Goal: Task Accomplishment & Management: Use online tool/utility

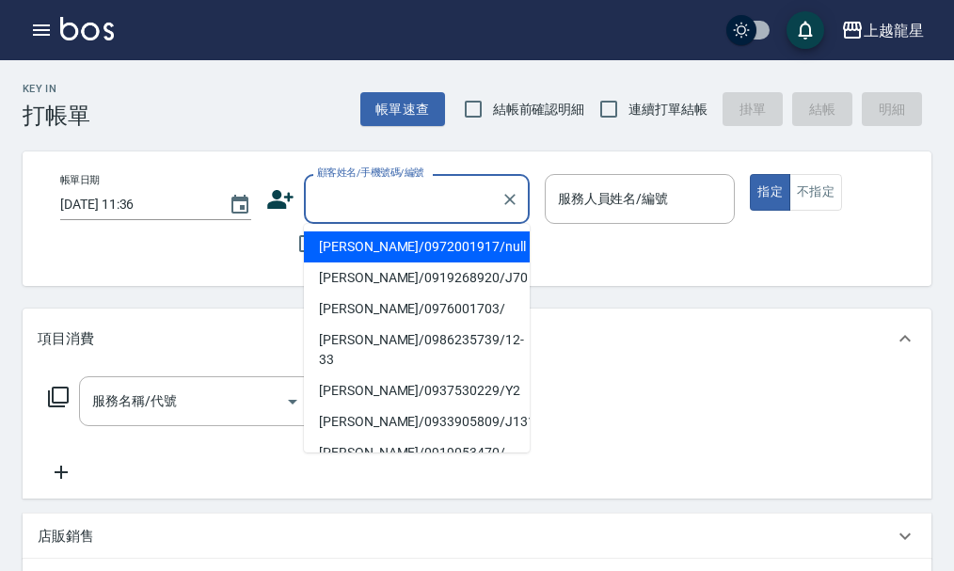
click at [369, 209] on input "顧客姓名/手機號碼/編號" at bounding box center [402, 199] width 181 height 33
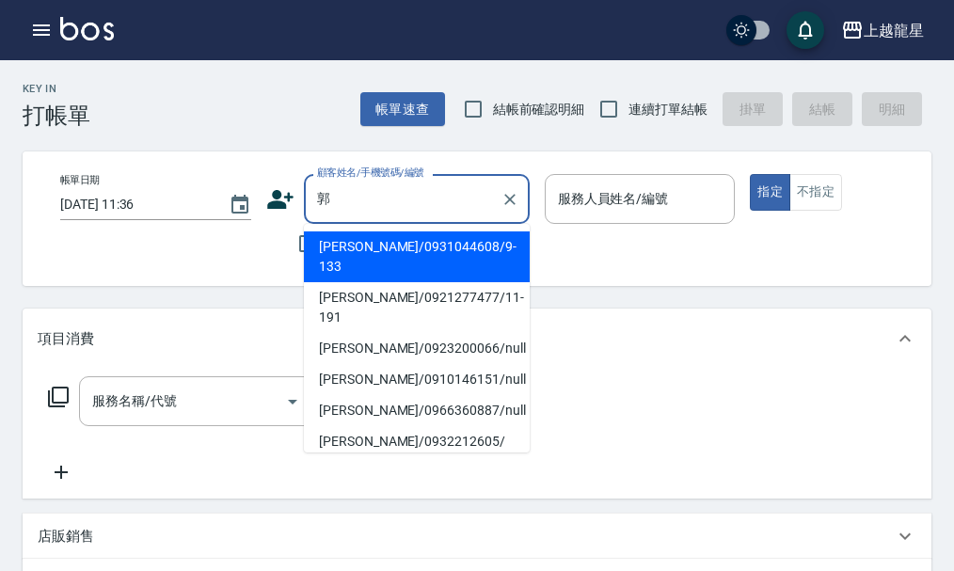
click at [366, 241] on li "[PERSON_NAME]/0931044608/9-133" at bounding box center [417, 256] width 226 height 51
type input "[PERSON_NAME]/0931044608/9-133"
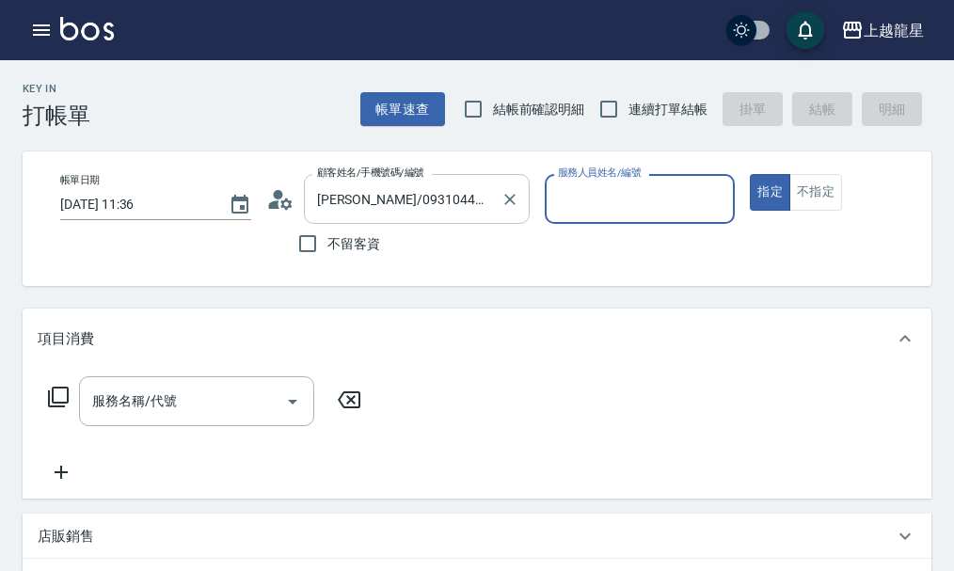
type input "馨華-6"
click at [253, 402] on input "服務名稱/代號" at bounding box center [182, 401] width 190 height 33
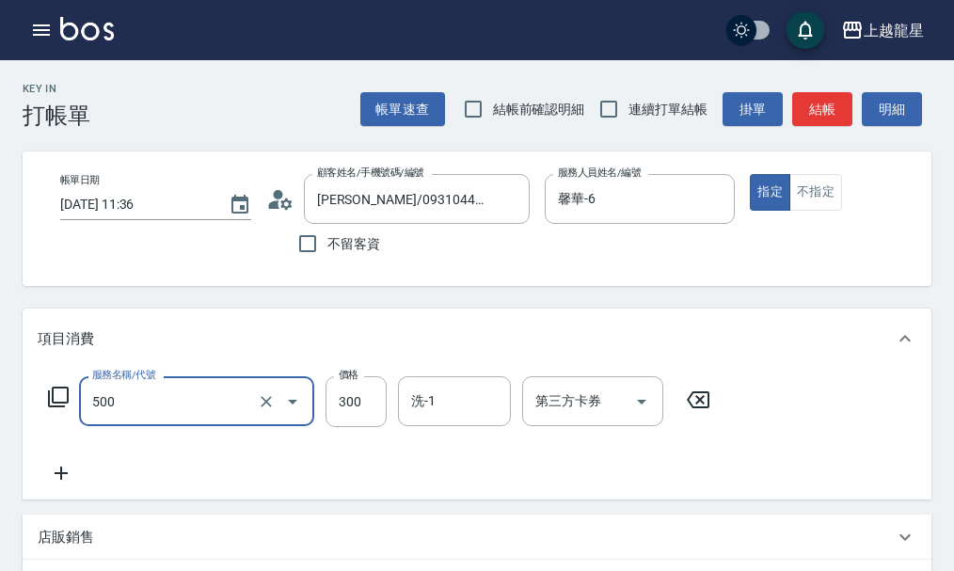
type input "一般洗髮(500)"
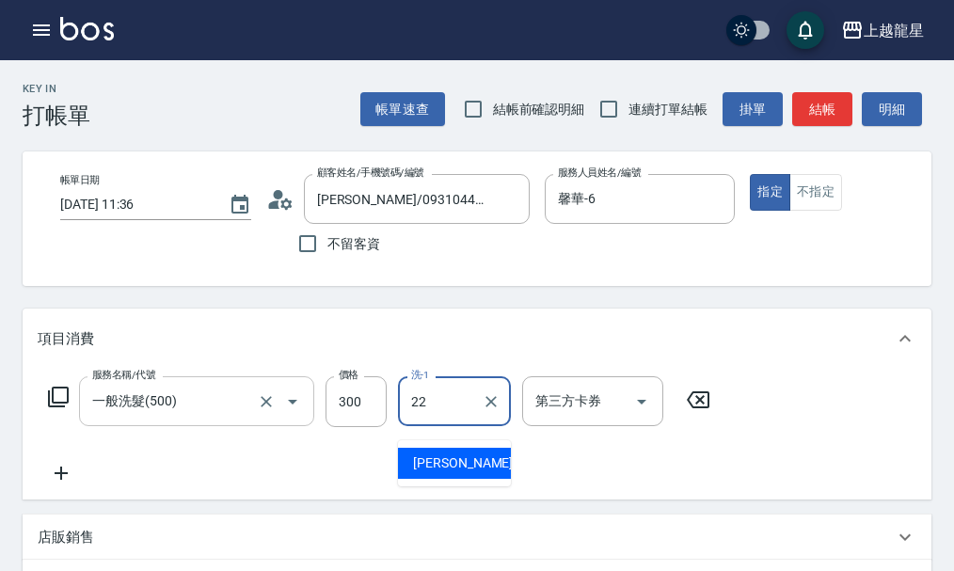
type input "[PERSON_NAME]-22"
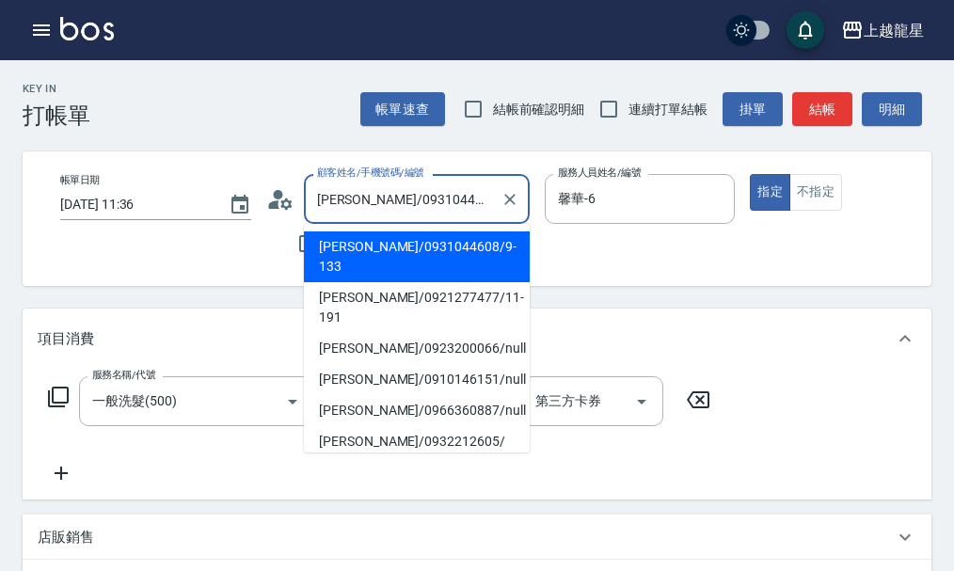
drag, startPoint x: 321, startPoint y: 201, endPoint x: 482, endPoint y: 192, distance: 161.2
click at [482, 192] on input "[PERSON_NAME]/0931044608/9-133" at bounding box center [402, 199] width 181 height 33
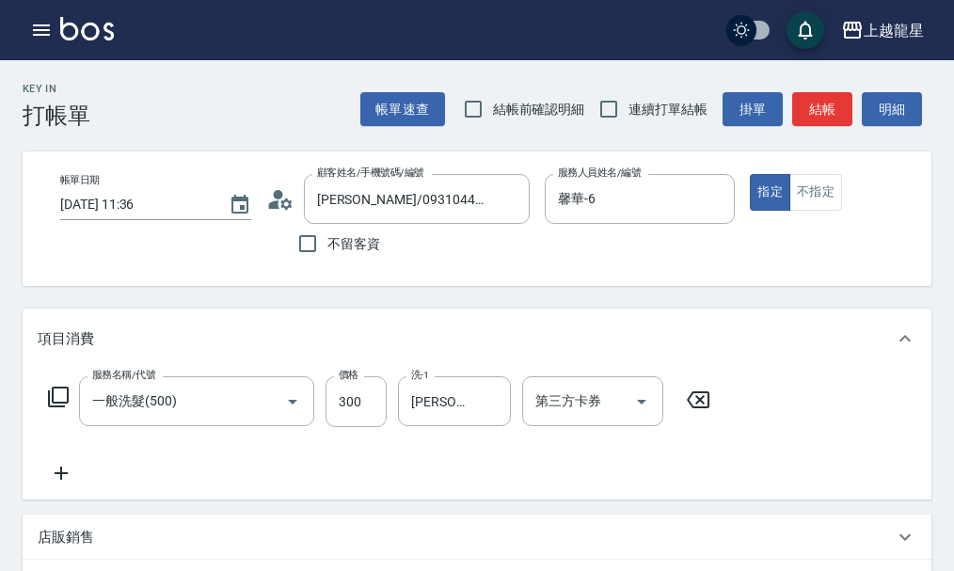
click at [237, 118] on div "Key In 打帳單 帳單速查 結帳前確認明細 連續打單結帳 掛單 結帳 明細" at bounding box center [465, 94] width 931 height 69
drag, startPoint x: 42, startPoint y: 41, endPoint x: 40, endPoint y: 66, distance: 24.6
click at [40, 66] on div "上越龍星 登出 櫃檯作業 打帳單 帳單列表 現金收支登錄 高階收支登錄 材料自購登錄 每日結帳 現場電腦打卡 預約管理 預約管理 單日預約紀錄 單週預約紀錄 …" at bounding box center [477, 522] width 954 height 1045
click at [40, 24] on icon "button" at bounding box center [41, 29] width 17 height 11
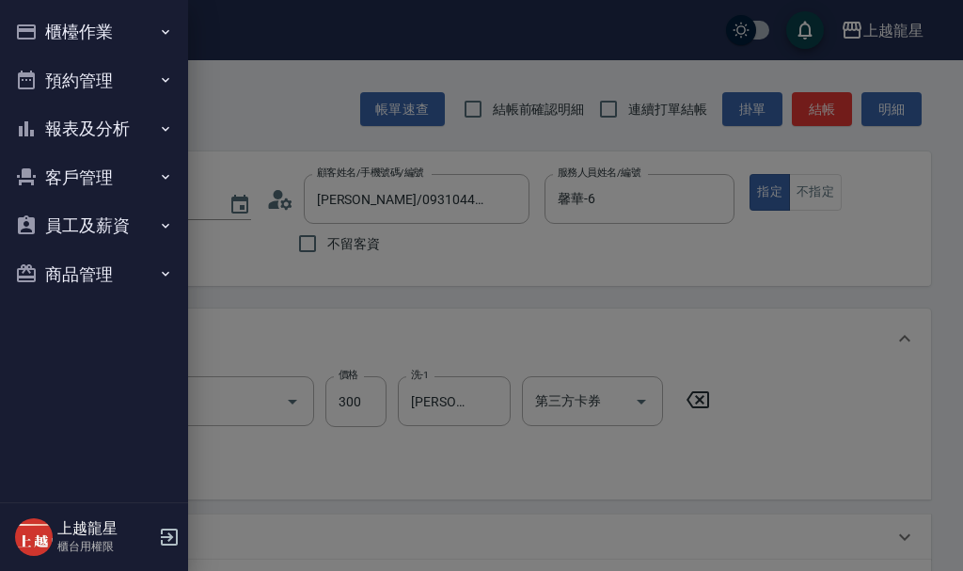
click at [104, 184] on button "客戶管理" at bounding box center [94, 177] width 173 height 49
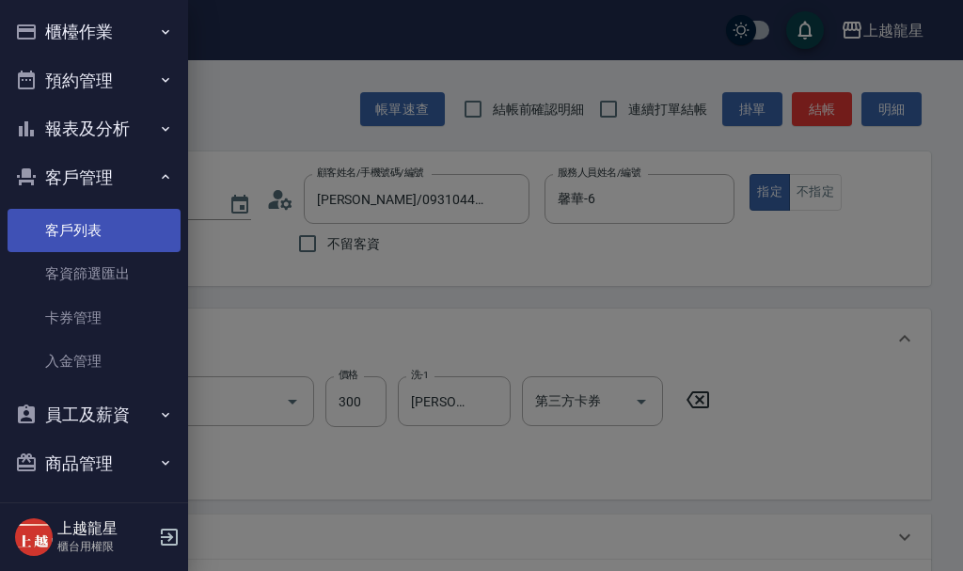
click at [113, 228] on link "客戶列表" at bounding box center [94, 230] width 173 height 43
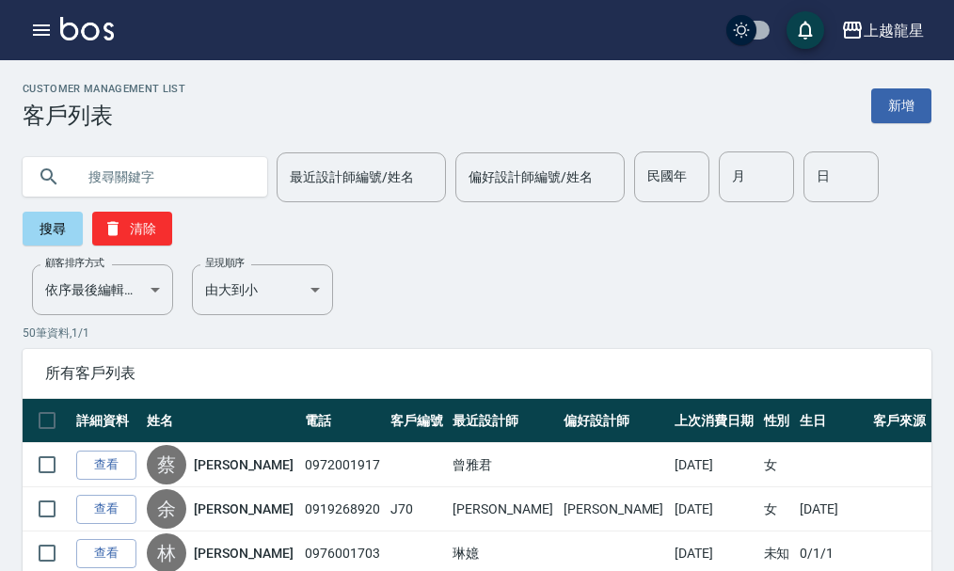
click at [199, 174] on input "text" at bounding box center [163, 176] width 177 height 51
type input "9-133"
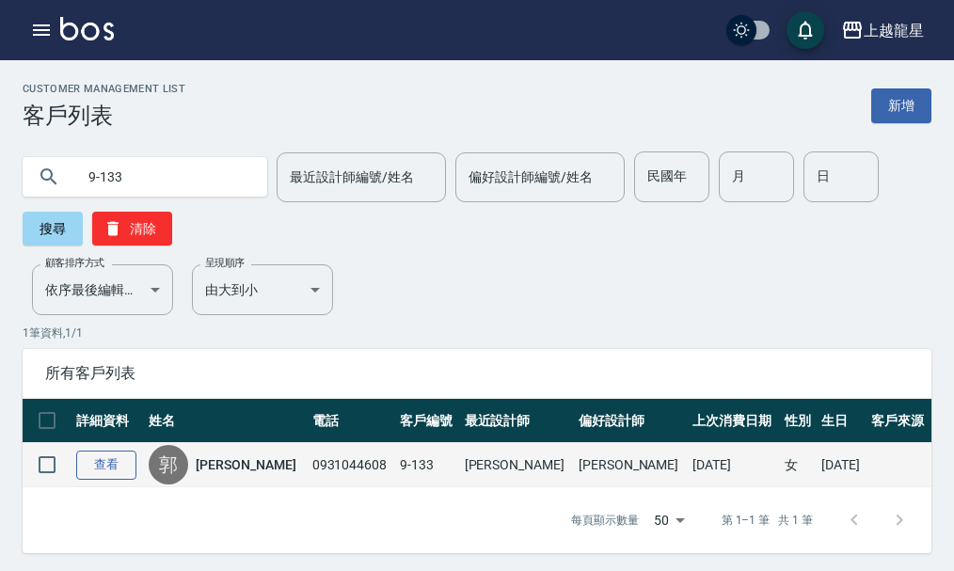
click at [103, 471] on link "查看" at bounding box center [106, 465] width 60 height 29
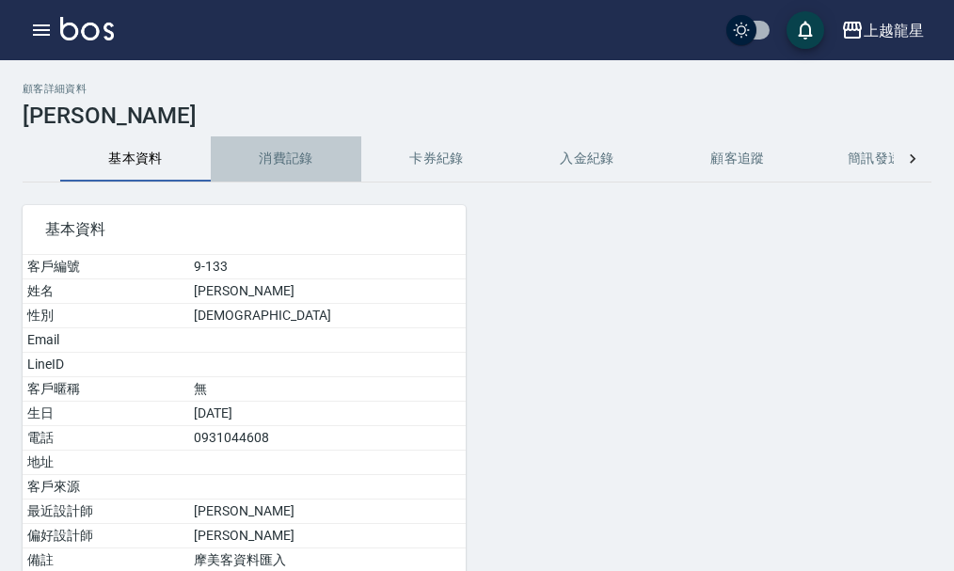
click at [316, 163] on button "消費記錄" at bounding box center [286, 158] width 151 height 45
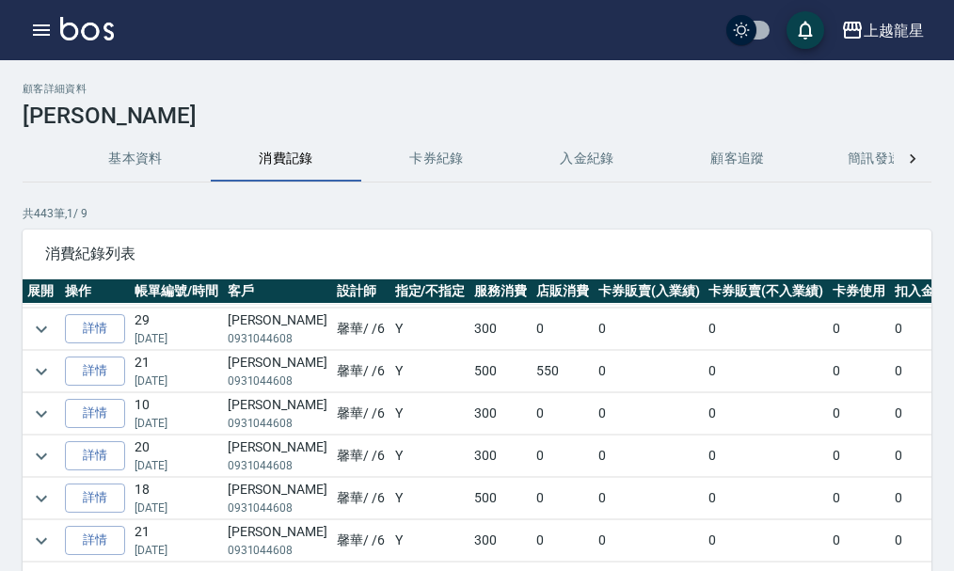
scroll to position [1035, 0]
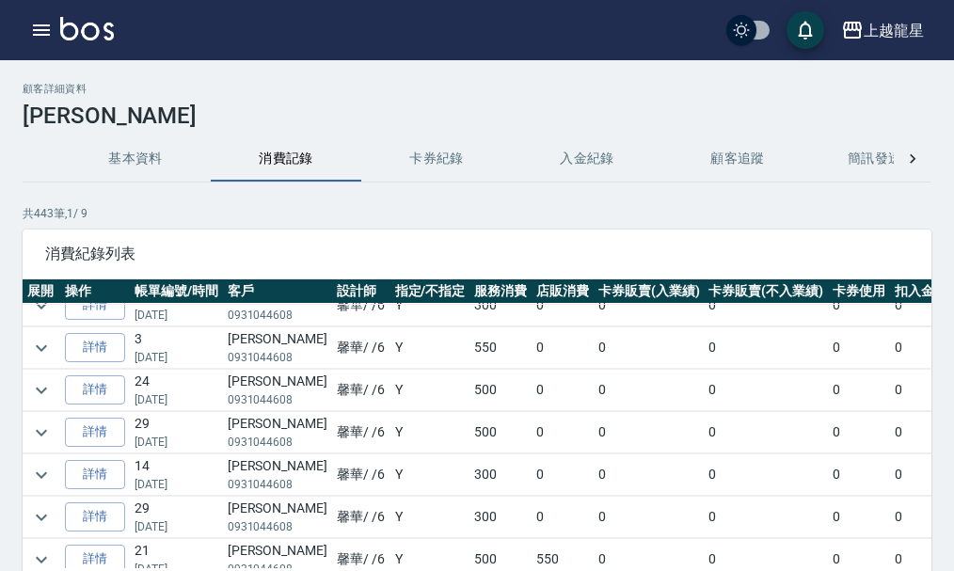
click at [332, 342] on td "馨華 / /6" at bounding box center [361, 347] width 58 height 41
click at [345, 355] on td "馨華 / /6" at bounding box center [361, 347] width 58 height 41
click at [45, 28] on icon "button" at bounding box center [41, 30] width 23 height 23
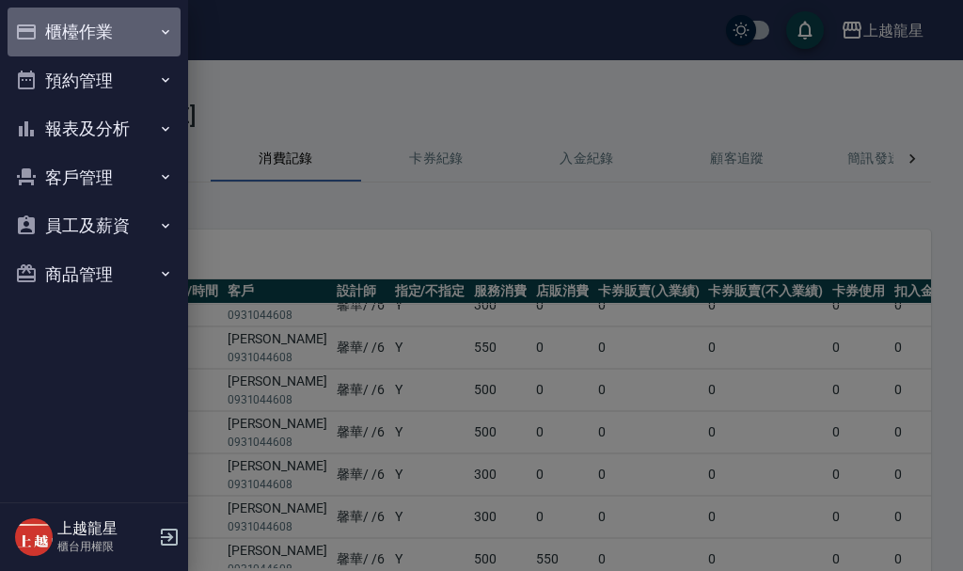
click at [153, 21] on button "櫃檯作業" at bounding box center [94, 32] width 173 height 49
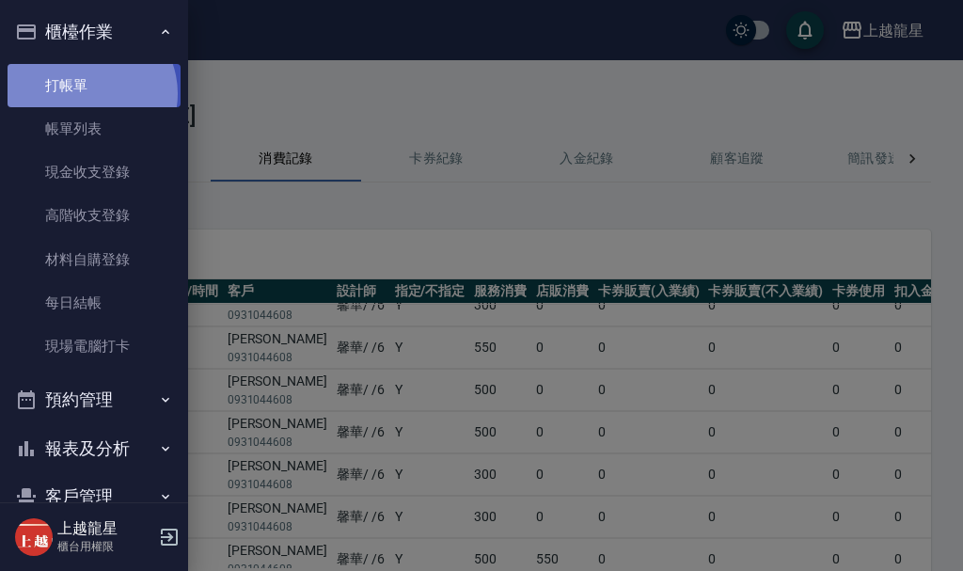
click at [86, 93] on link "打帳單" at bounding box center [94, 85] width 173 height 43
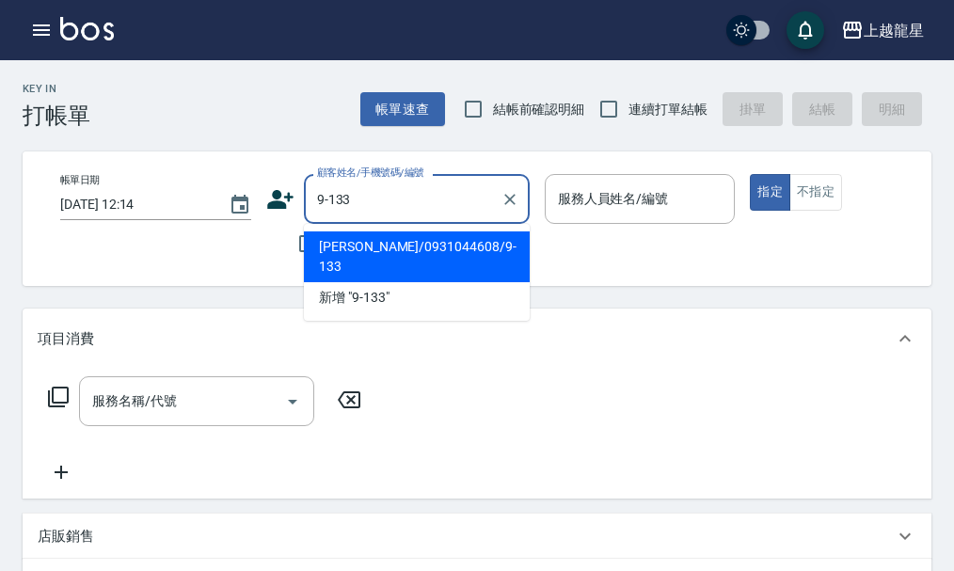
type input "[PERSON_NAME]/0931044608/9-133"
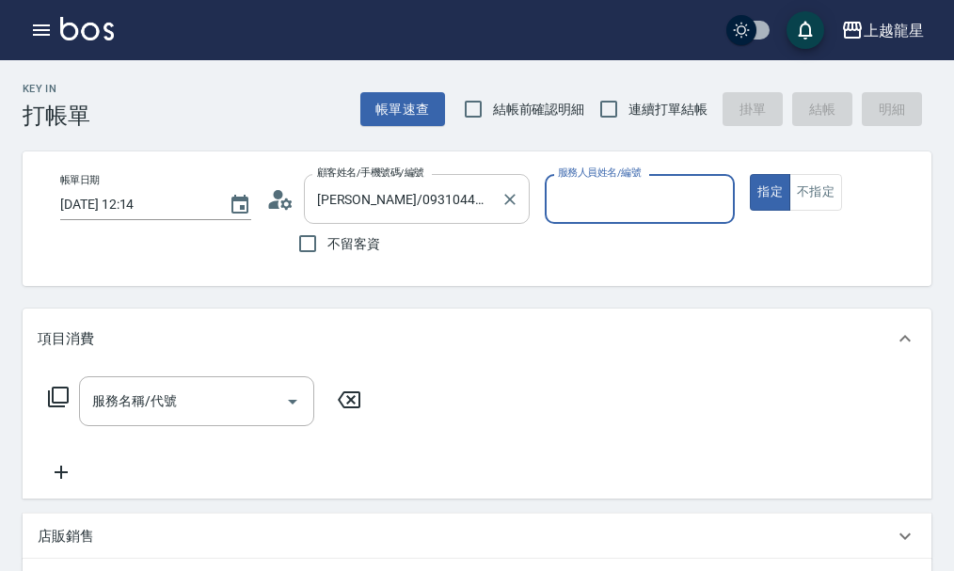
type input "馨華-6"
click at [750, 174] on button "指定" at bounding box center [770, 192] width 40 height 37
type button "true"
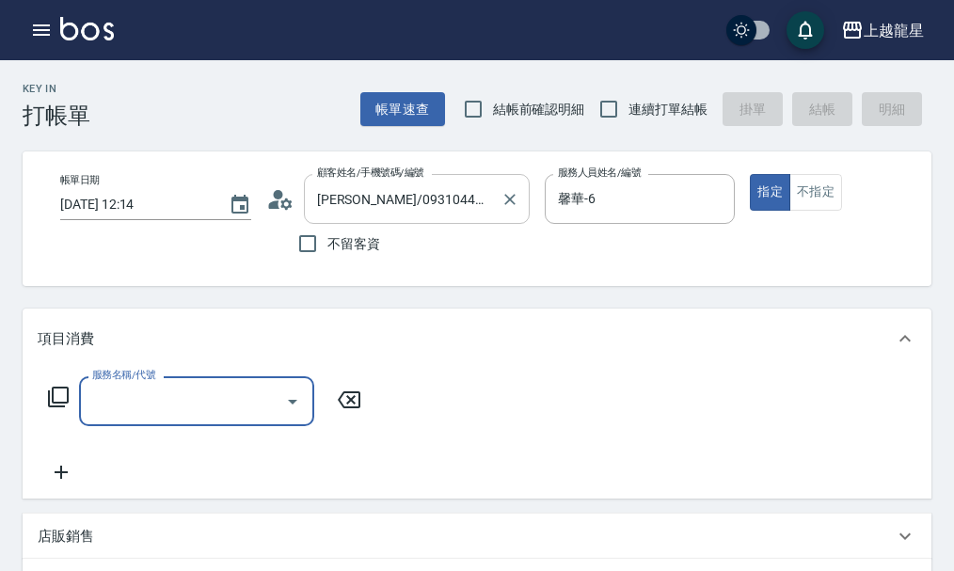
type input "8"
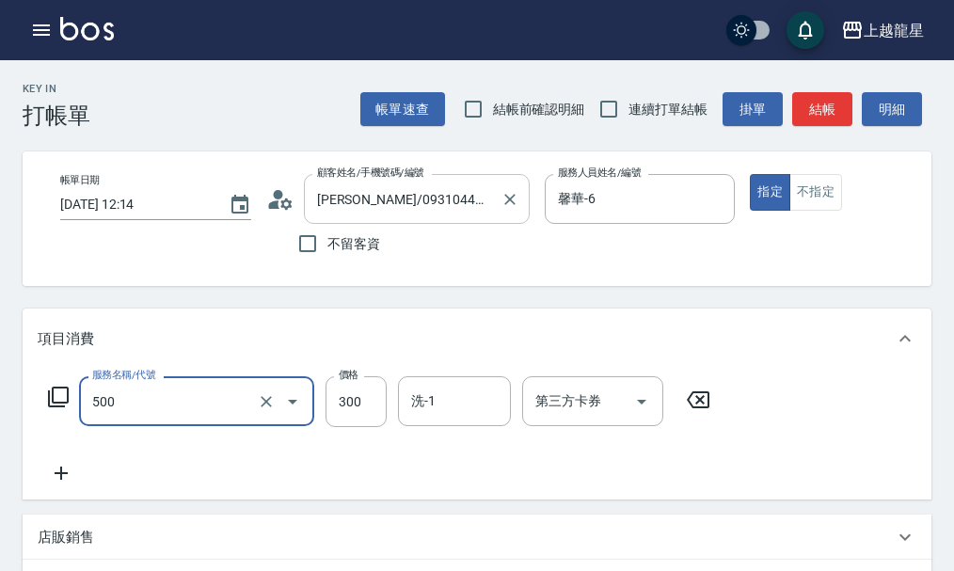
type input "一般洗髮(500)"
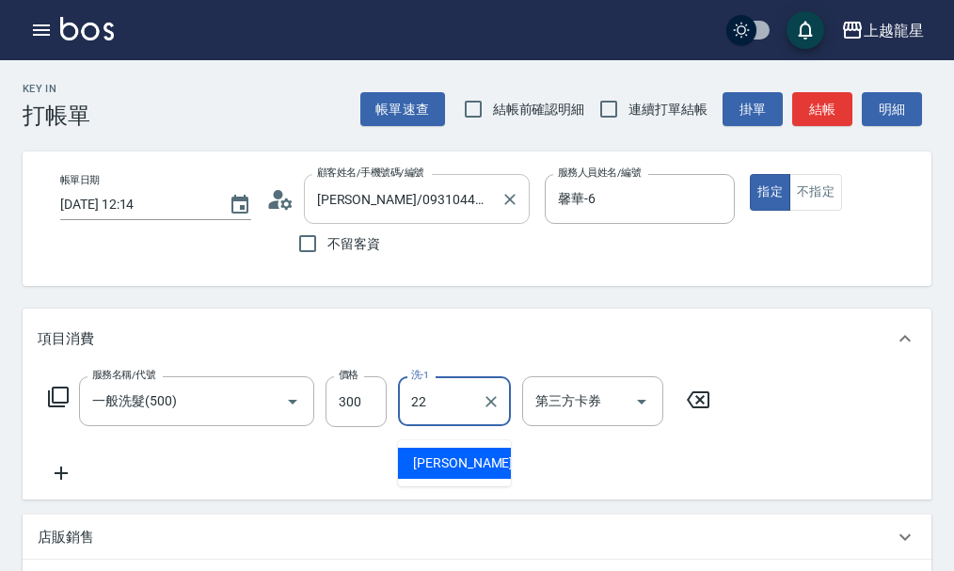
type input "[PERSON_NAME]-22"
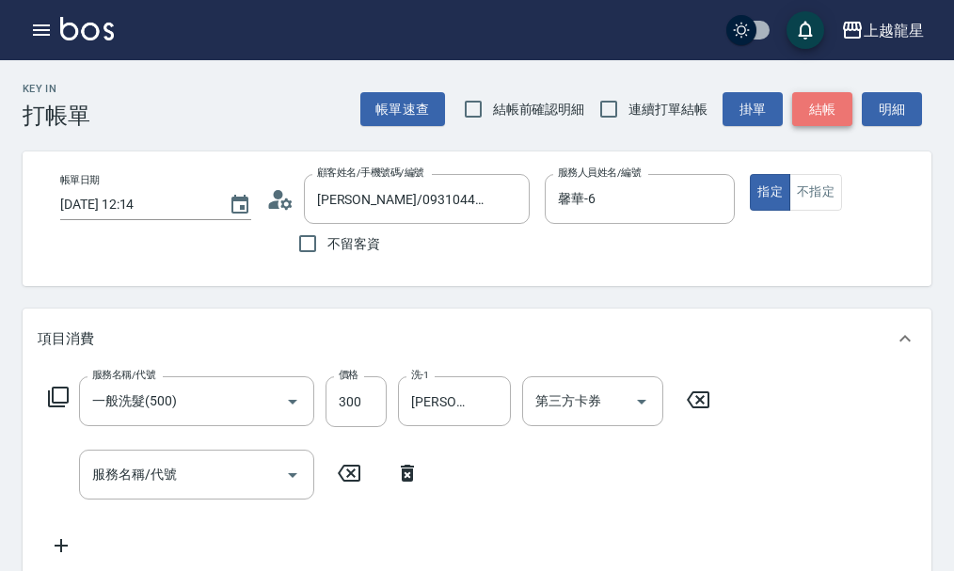
click at [831, 96] on button "結帳" at bounding box center [822, 109] width 60 height 35
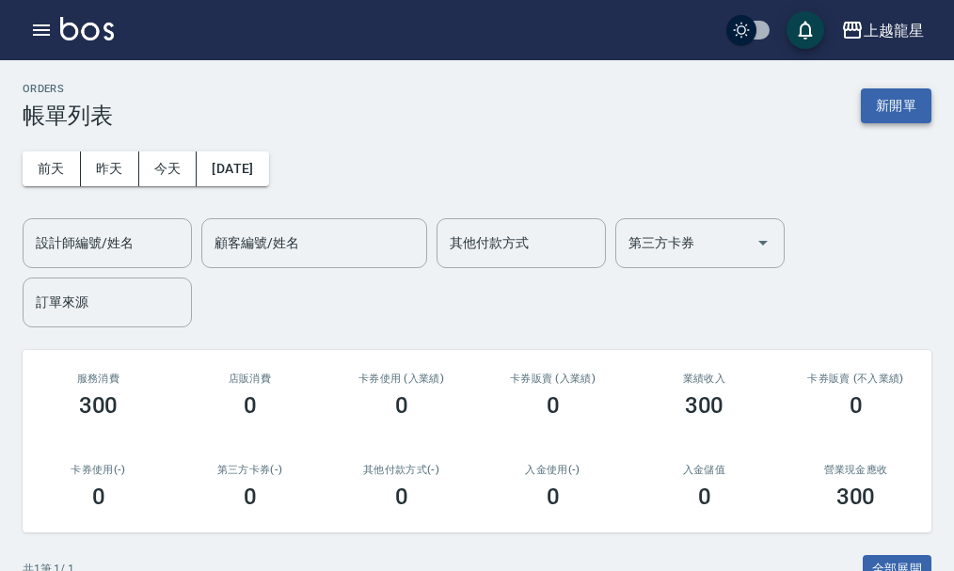
click at [902, 114] on button "新開單" at bounding box center [896, 105] width 71 height 35
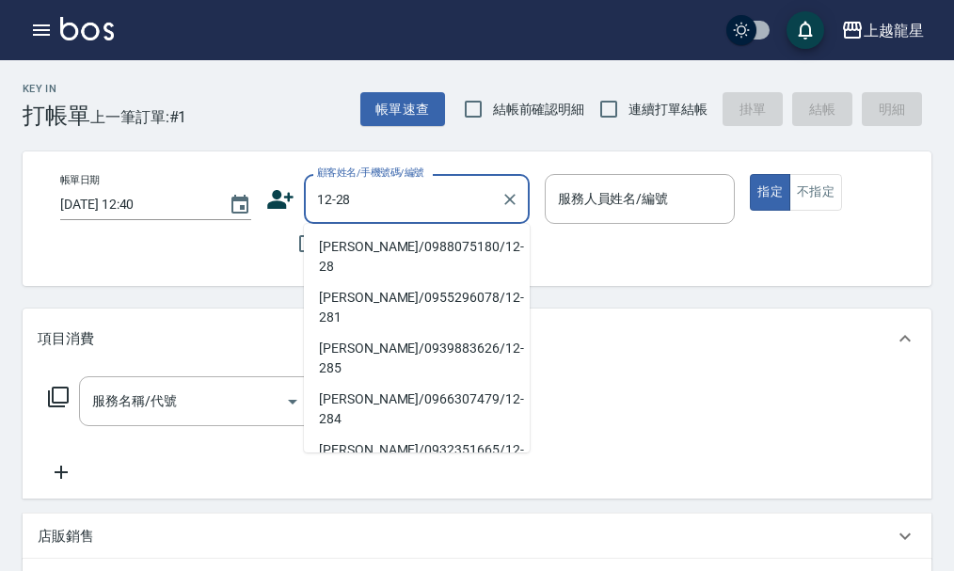
click at [390, 241] on li "[PERSON_NAME]/0988075180/12-28" at bounding box center [417, 256] width 226 height 51
type input "[PERSON_NAME]/0988075180/12-28"
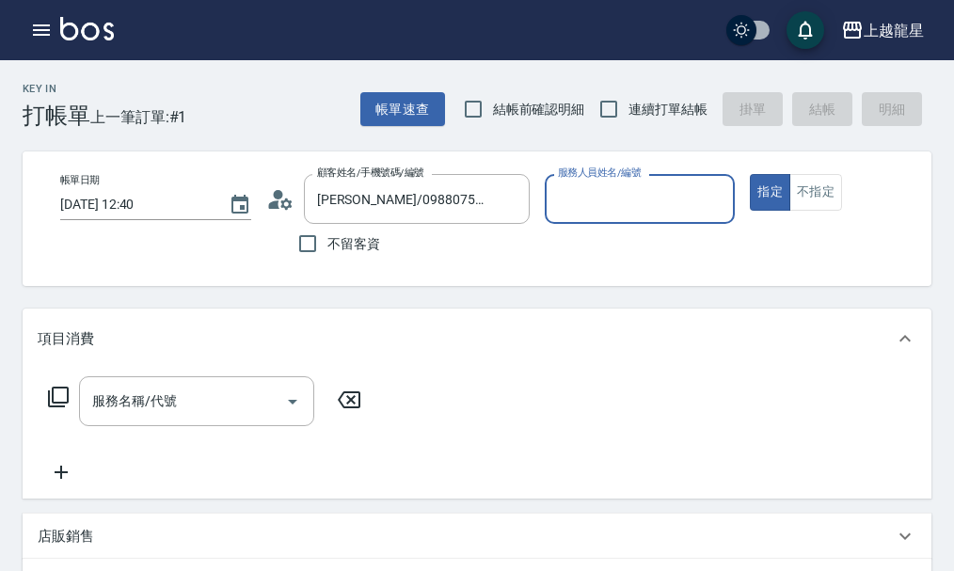
type input "雅君-7"
click at [147, 411] on div "服務名稱/代號 服務名稱/代號" at bounding box center [196, 401] width 235 height 50
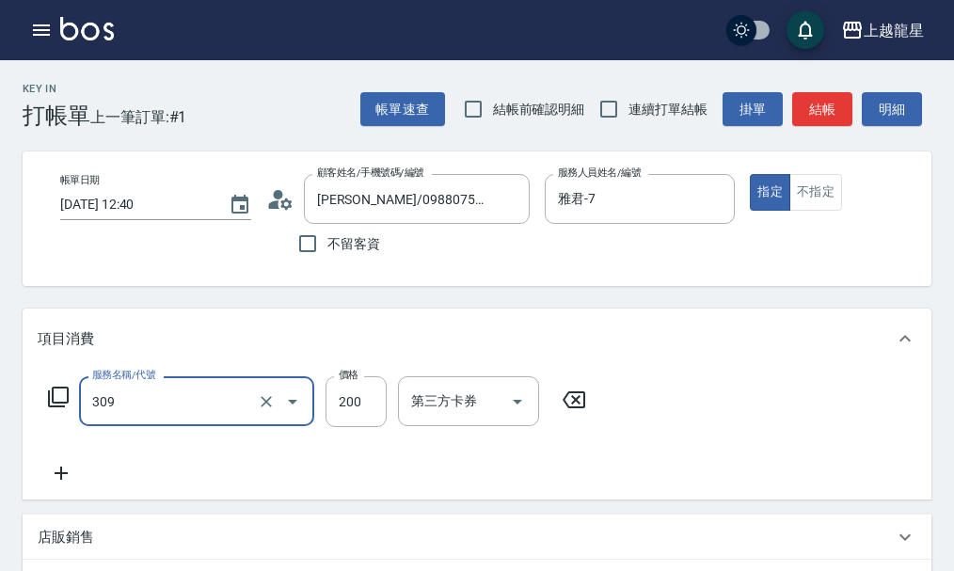
type input "剪髮(國小)(309)"
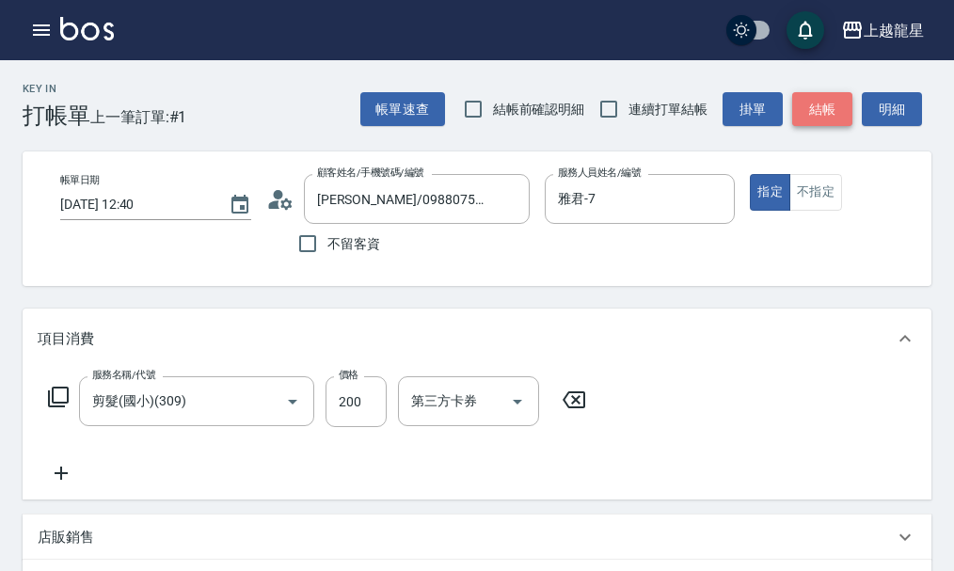
click at [840, 92] on button "結帳" at bounding box center [822, 109] width 60 height 35
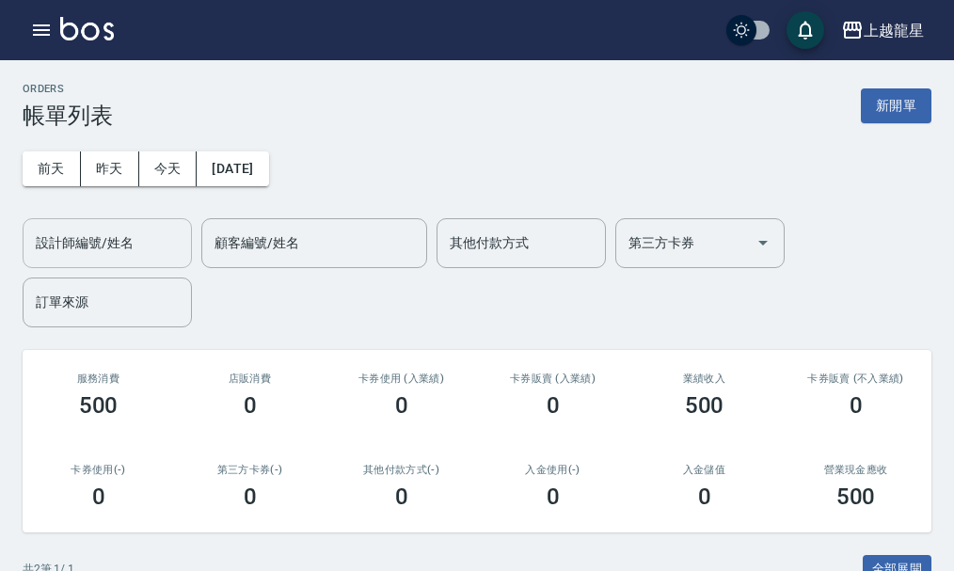
click at [162, 253] on input "設計師編號/姓名" at bounding box center [107, 243] width 152 height 33
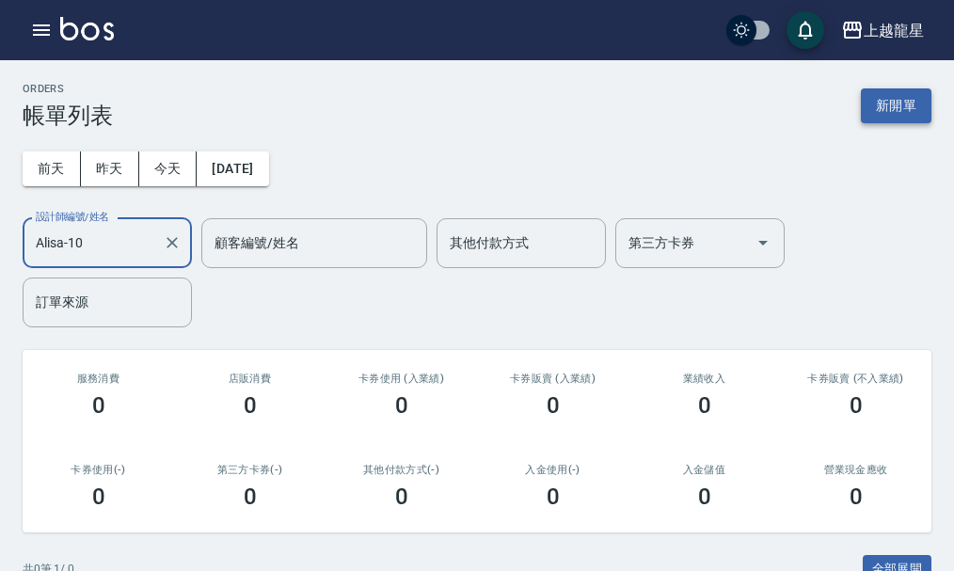
type input "Alisa-10"
click at [907, 112] on button "新開單" at bounding box center [896, 105] width 71 height 35
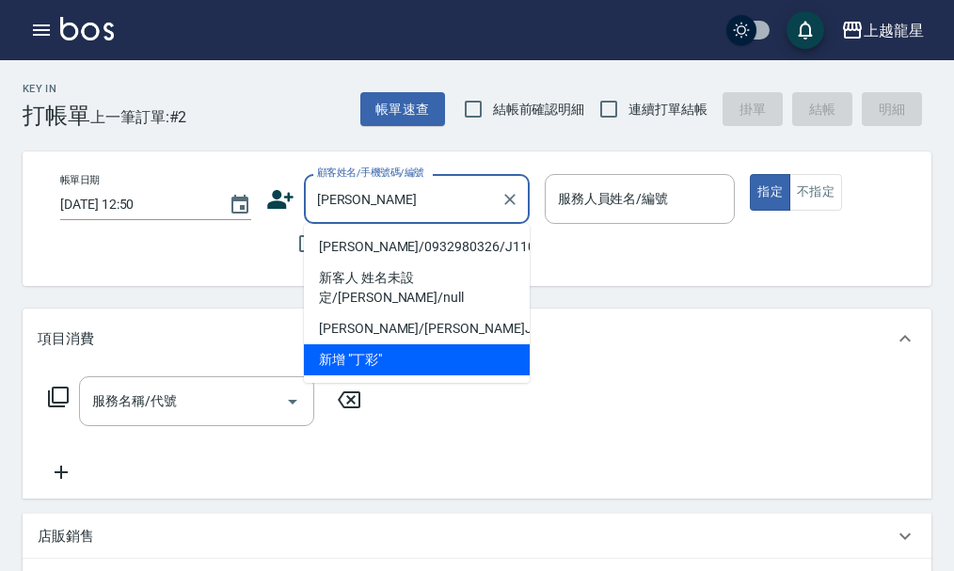
click at [355, 260] on li "[PERSON_NAME]/0932980326/J110" at bounding box center [417, 246] width 226 height 31
type input "[PERSON_NAME]/0932980326/J110"
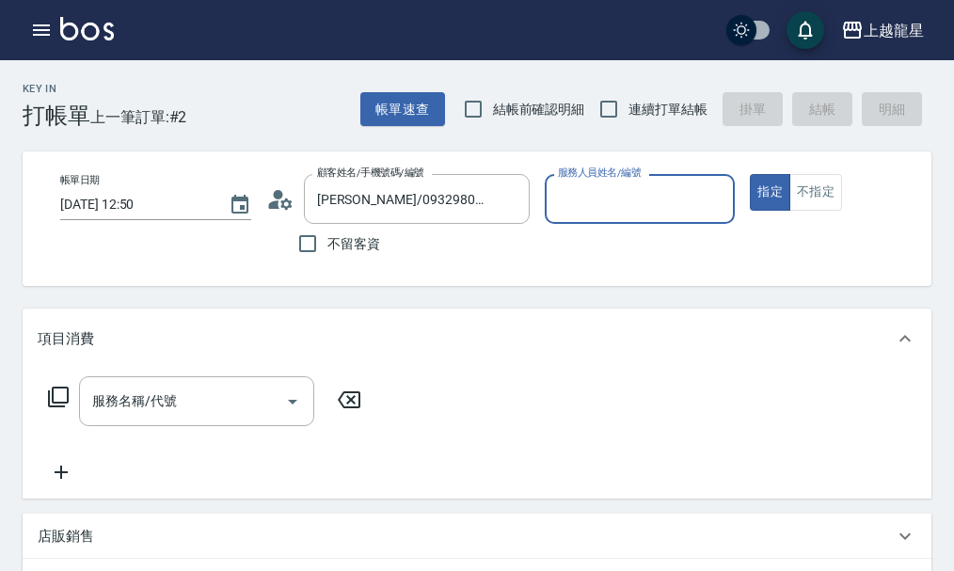
type input "Alisa-10"
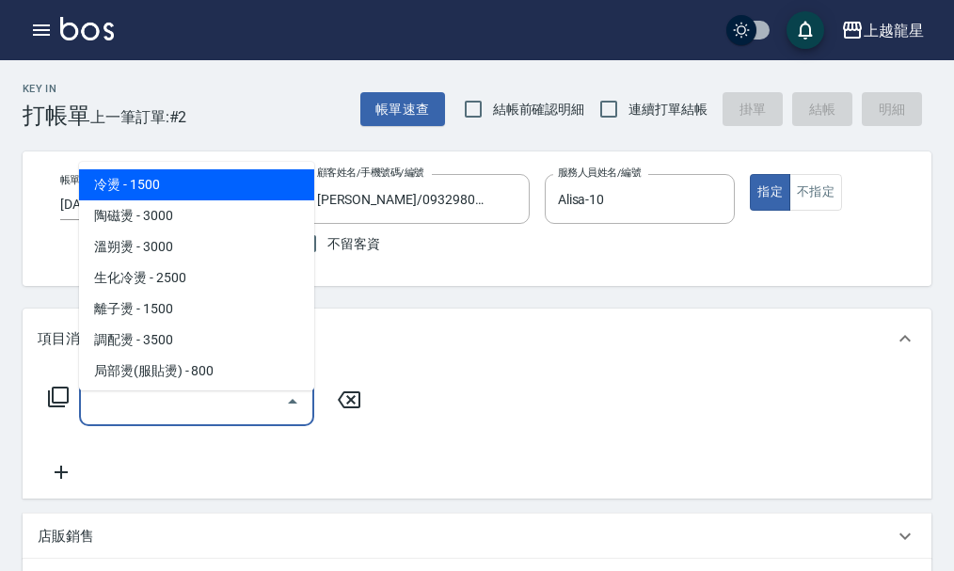
click at [206, 410] on input "服務名稱/代號" at bounding box center [182, 401] width 190 height 33
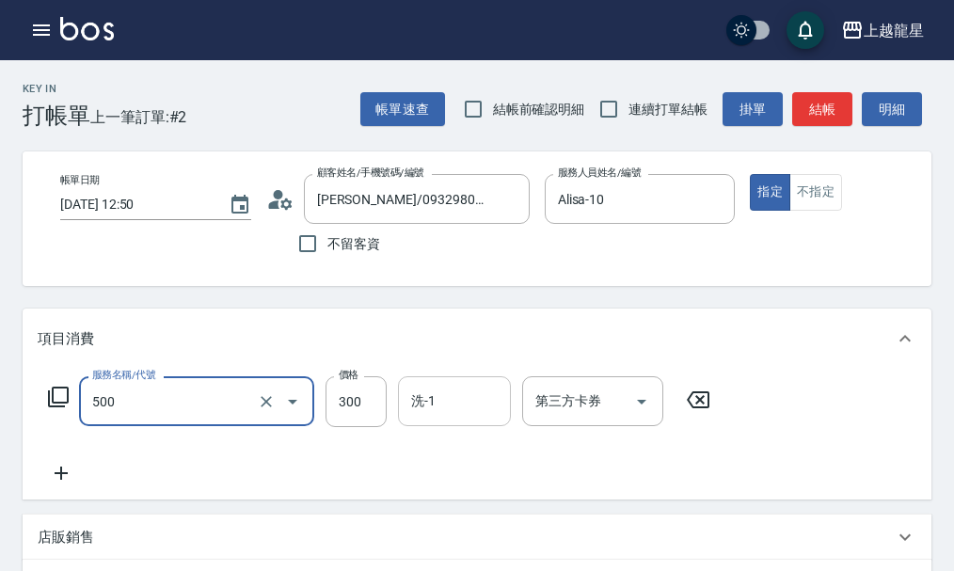
type input "一般洗髮(500)"
click at [482, 409] on input "洗-1" at bounding box center [454, 401] width 96 height 33
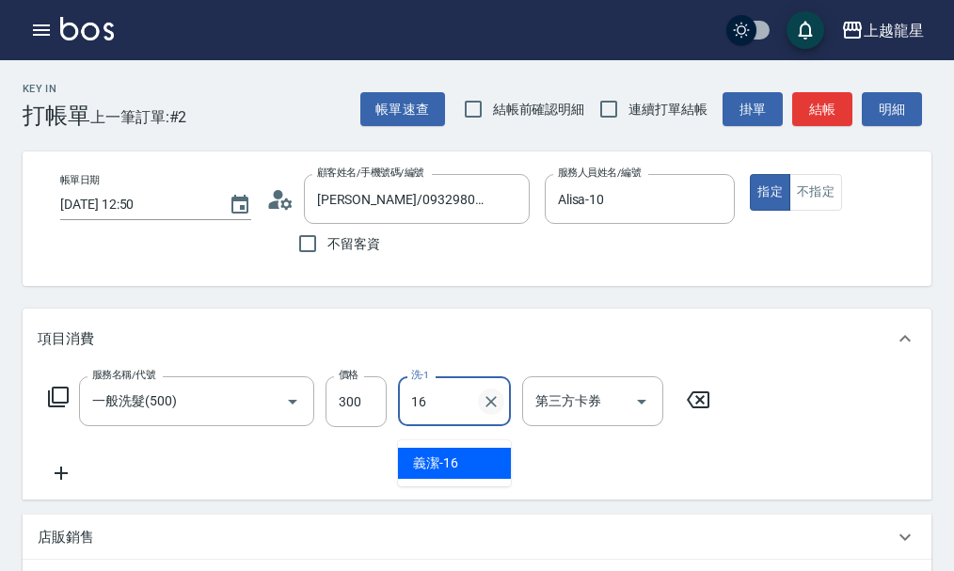
type input "義潔-16"
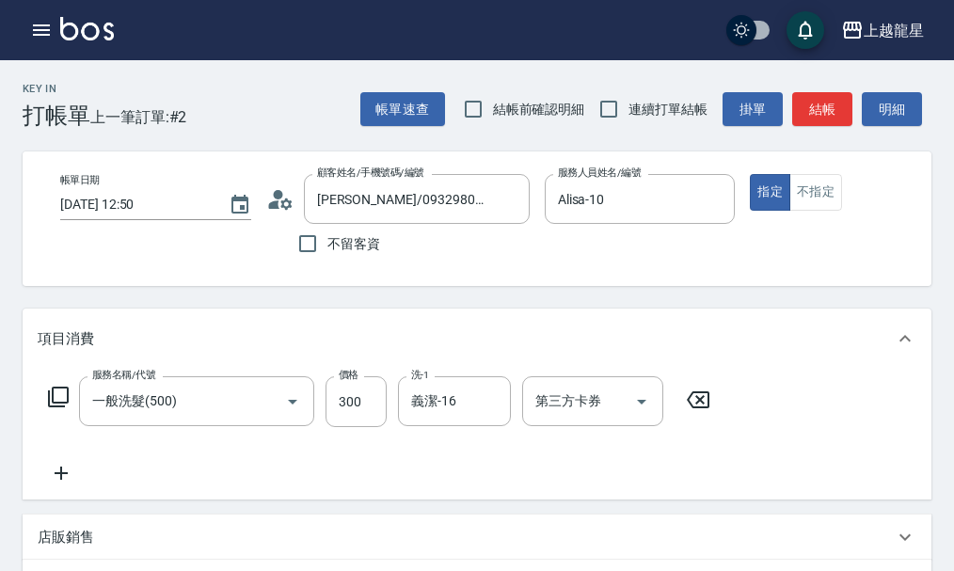
click at [56, 500] on div "服務名稱/代號 一般洗髮(500) 服務名稱/代號 價格 300 價格 洗-1 義潔-16 洗-1 第三方卡券 第三方卡券" at bounding box center [477, 434] width 909 height 131
click at [57, 485] on icon at bounding box center [61, 473] width 47 height 23
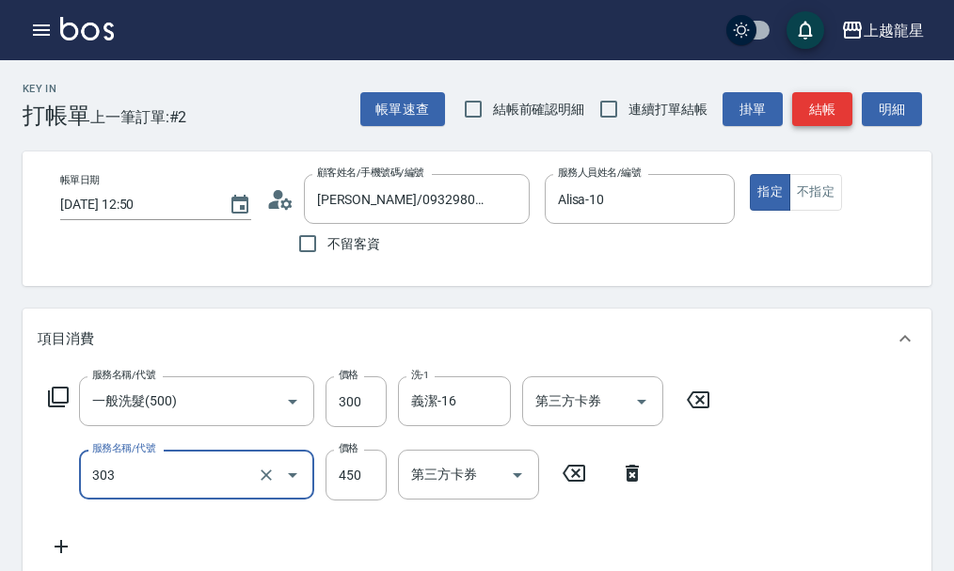
type input "剪髮(303)"
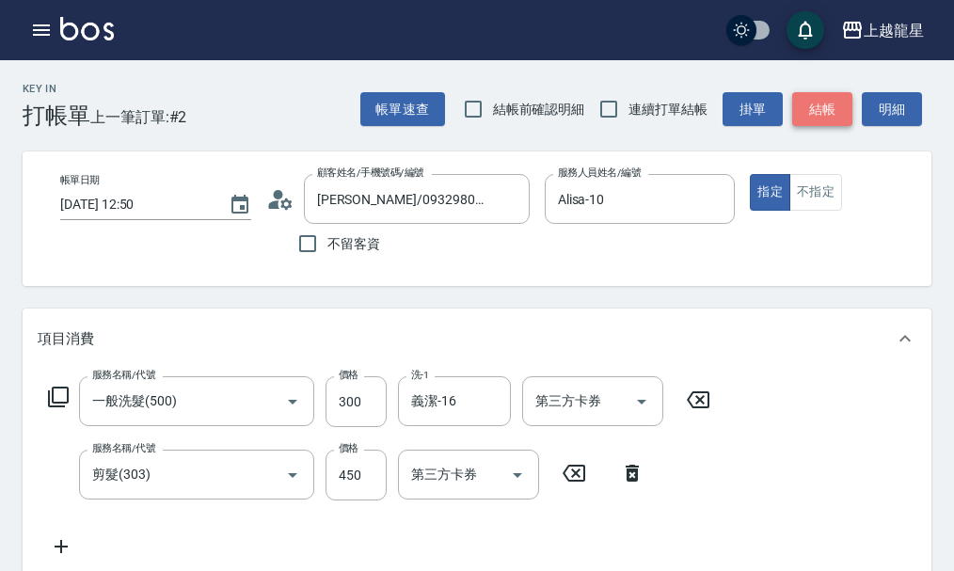
click at [831, 102] on button "結帳" at bounding box center [822, 109] width 60 height 35
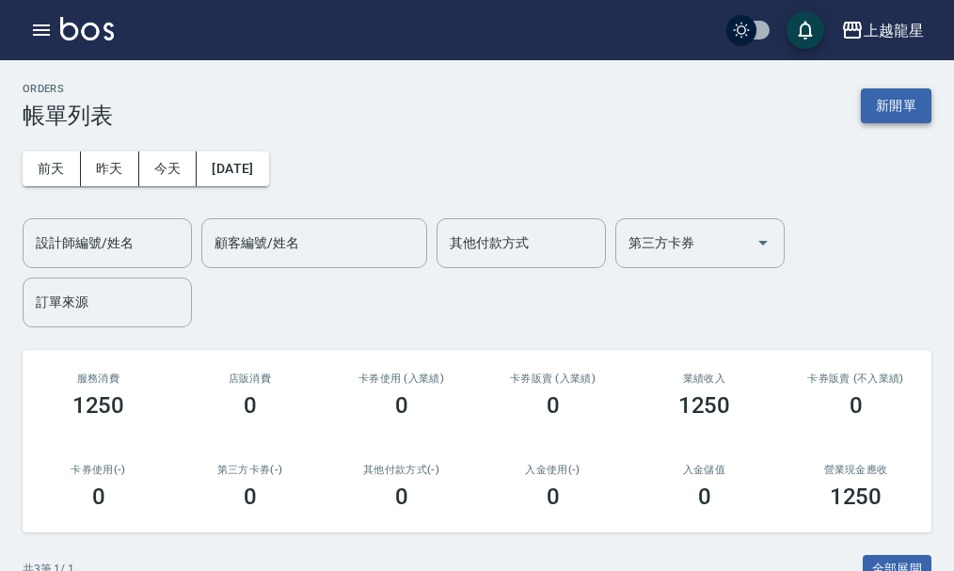
click at [906, 91] on button "新開單" at bounding box center [896, 105] width 71 height 35
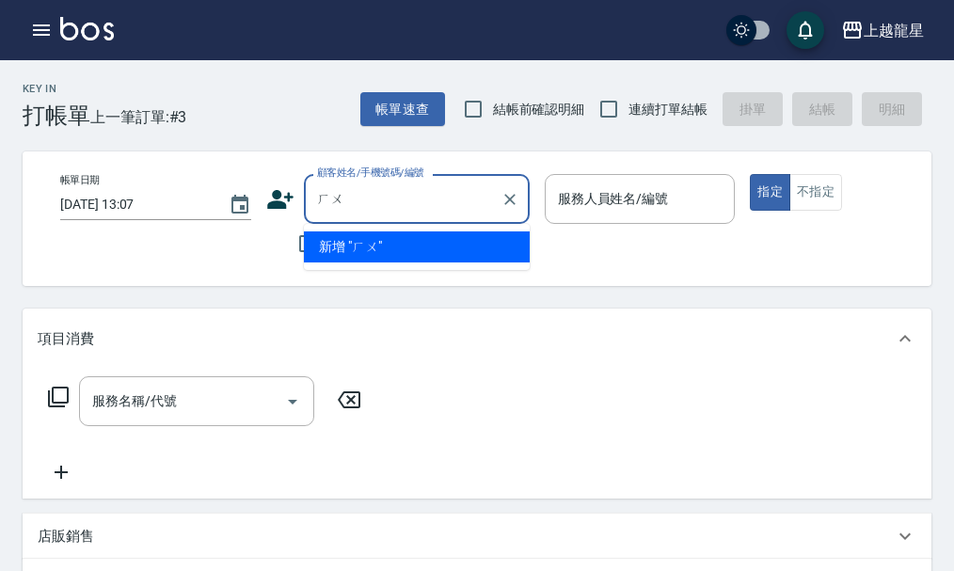
type input "ㄏ"
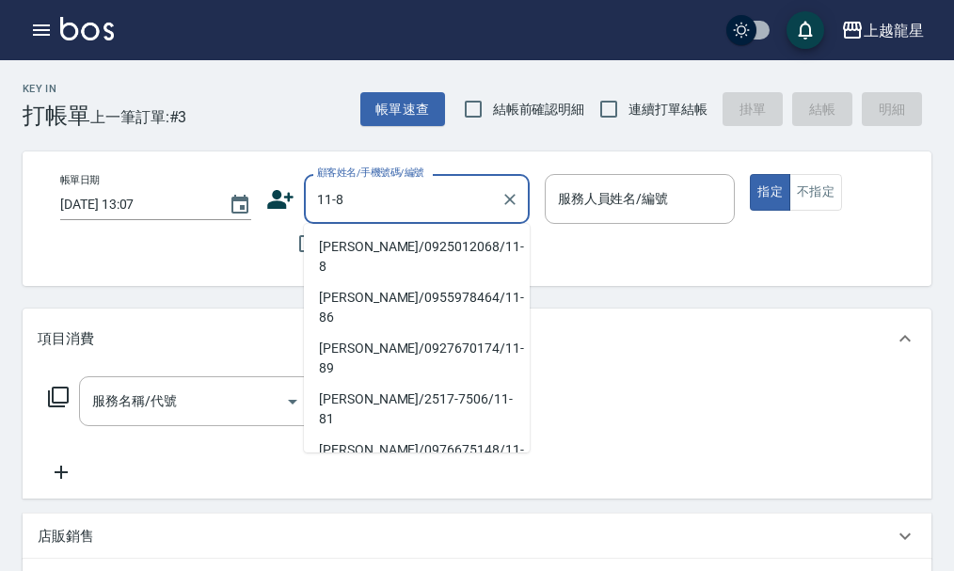
click at [368, 237] on li "[PERSON_NAME]/0925012068/11-8" at bounding box center [417, 256] width 226 height 51
type input "[PERSON_NAME]/0925012068/11-8"
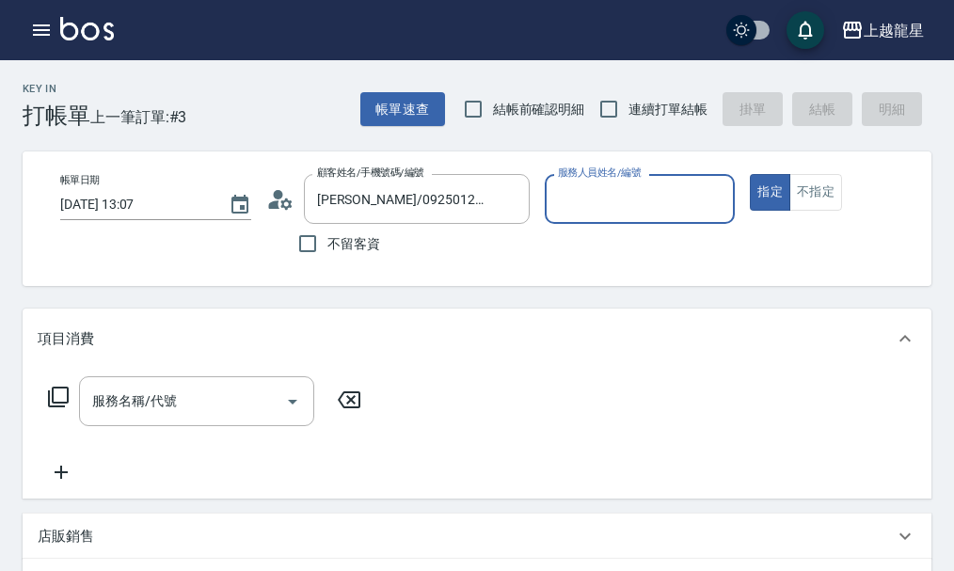
type input "雅君-7"
click at [215, 418] on input "服務名稱/代號" at bounding box center [182, 401] width 190 height 33
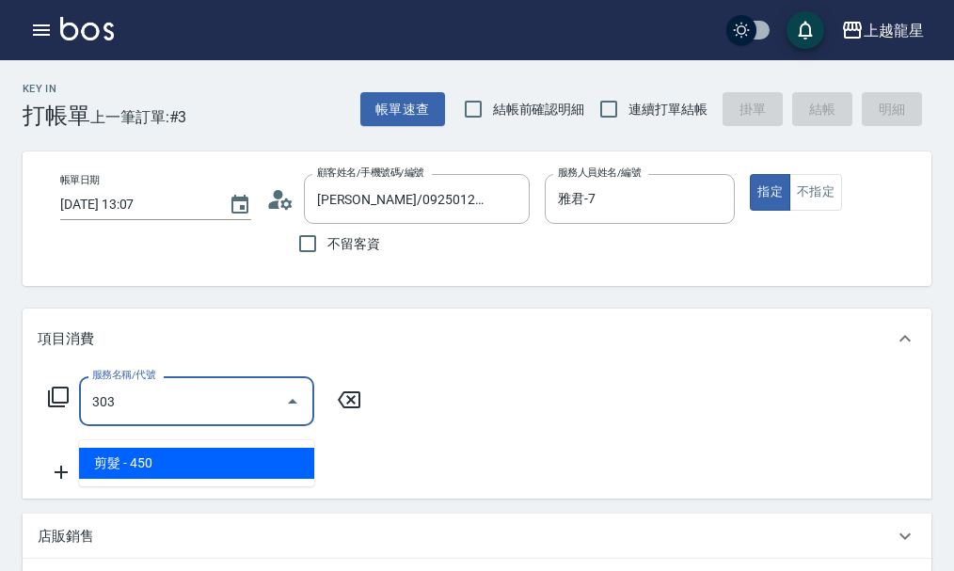
type input "剪髮(303)"
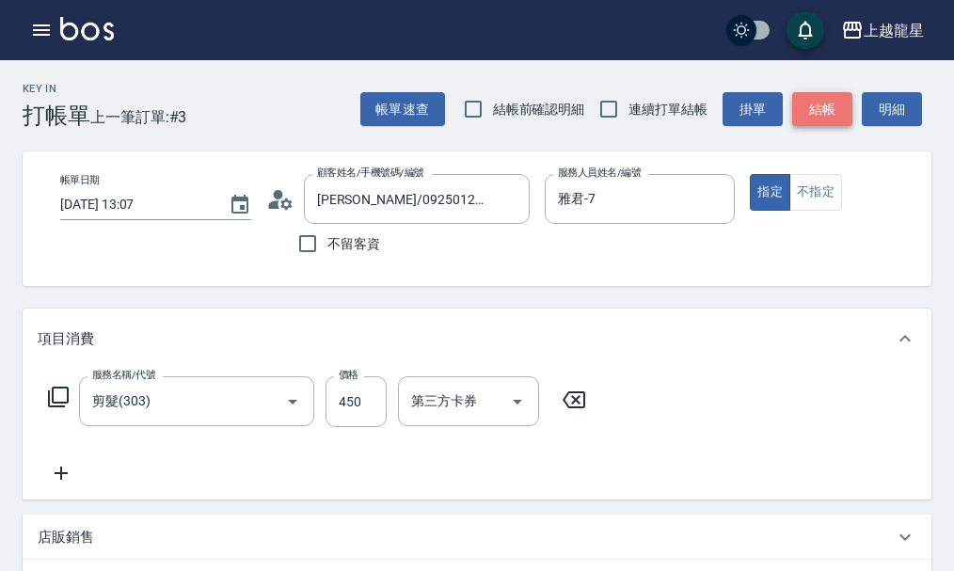
click at [819, 104] on button "結帳" at bounding box center [822, 109] width 60 height 35
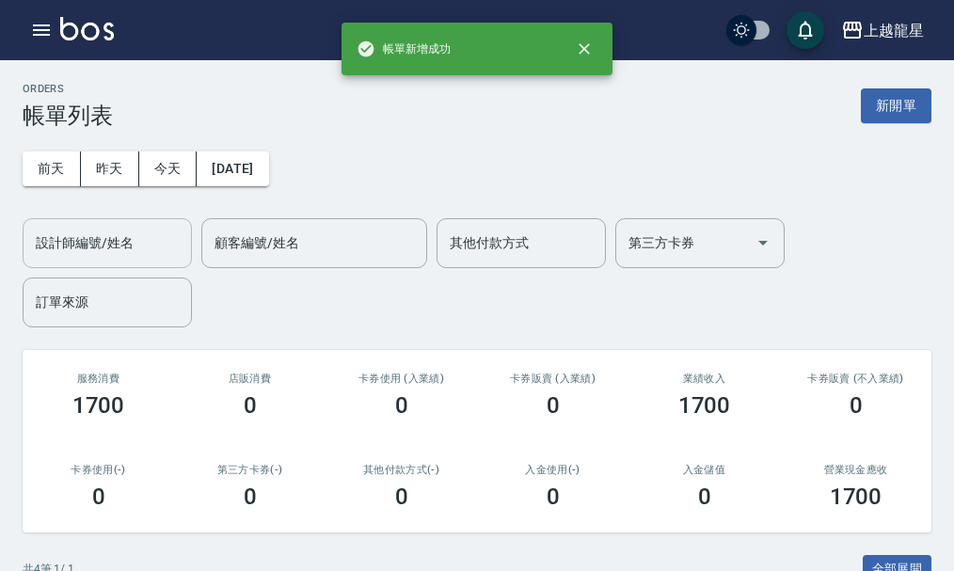
click at [146, 242] on input "設計師編號/姓名" at bounding box center [107, 243] width 152 height 33
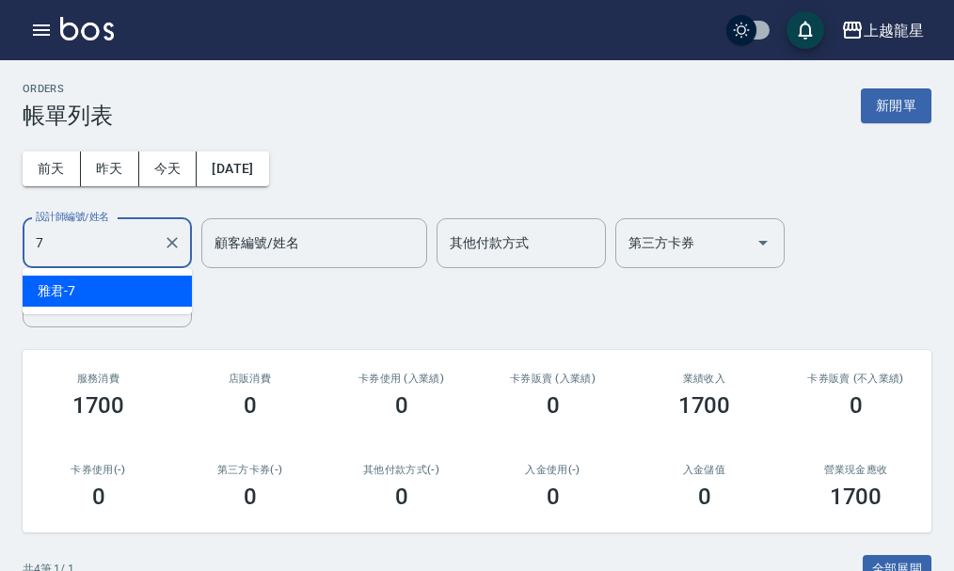
type input "雅君-7"
